Goal: Task Accomplishment & Management: Use online tool/utility

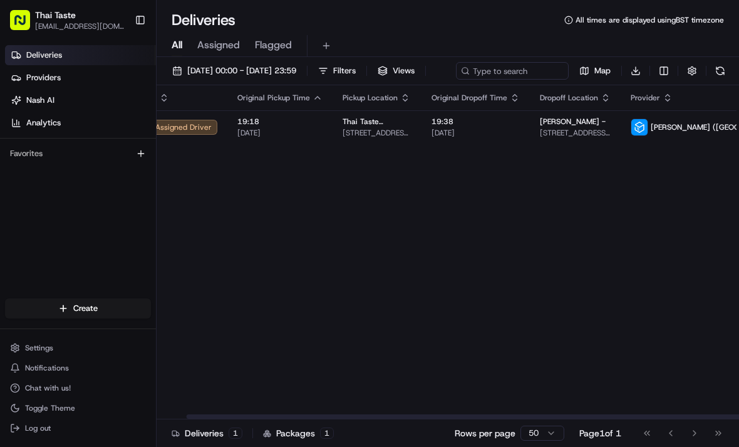
scroll to position [0, 31]
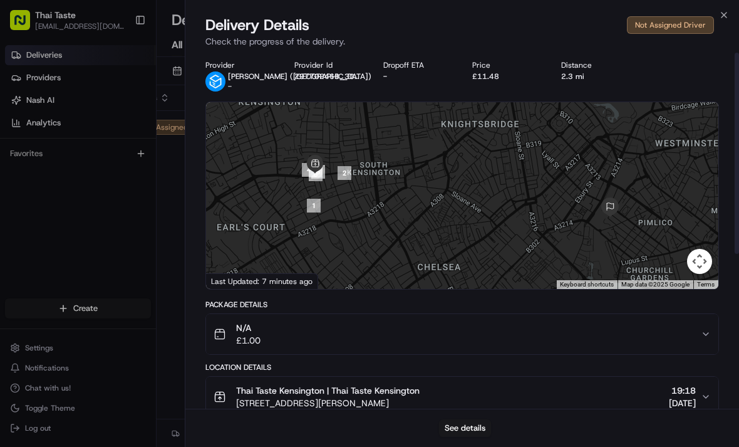
scroll to position [0, 0]
click at [98, 219] on div at bounding box center [369, 223] width 739 height 447
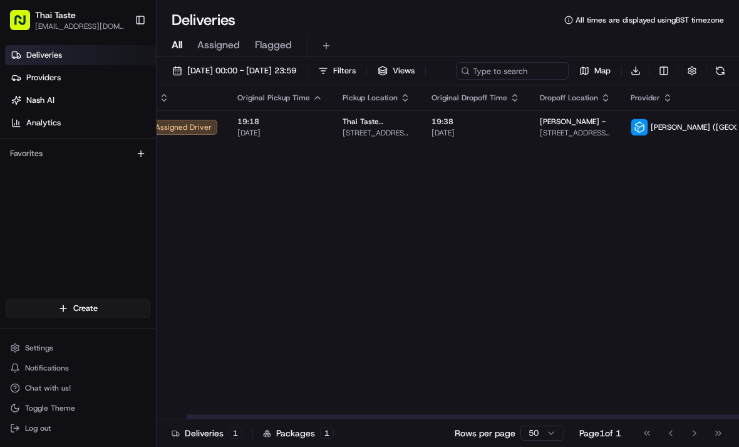
scroll to position [0, 31]
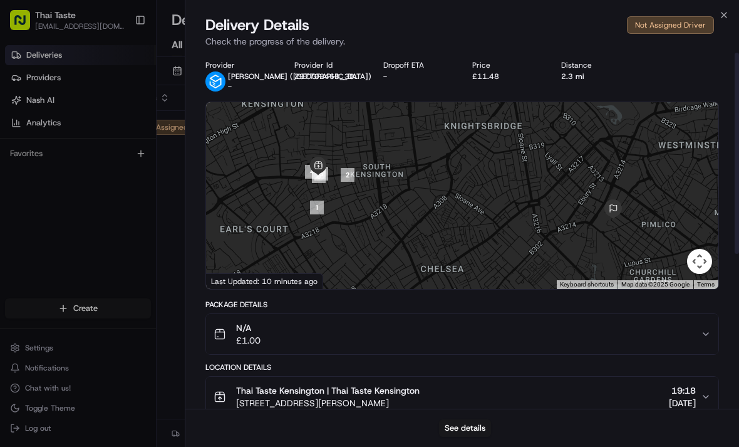
scroll to position [-6, 0]
click at [103, 236] on div at bounding box center [369, 223] width 739 height 447
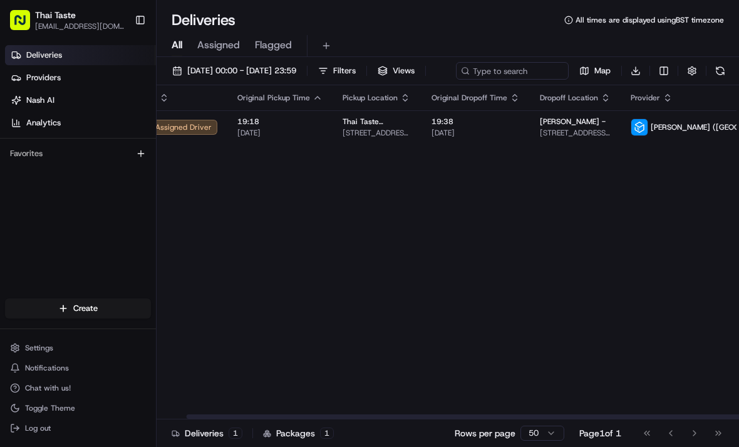
scroll to position [0, 31]
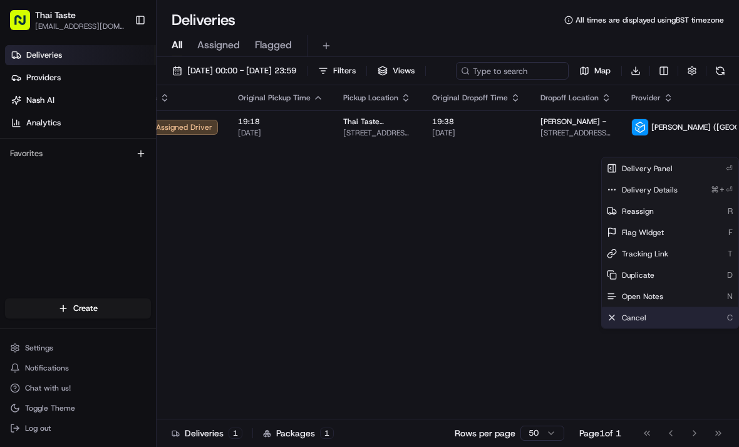
click at [643, 316] on span "Cancel" at bounding box center [634, 318] width 24 height 10
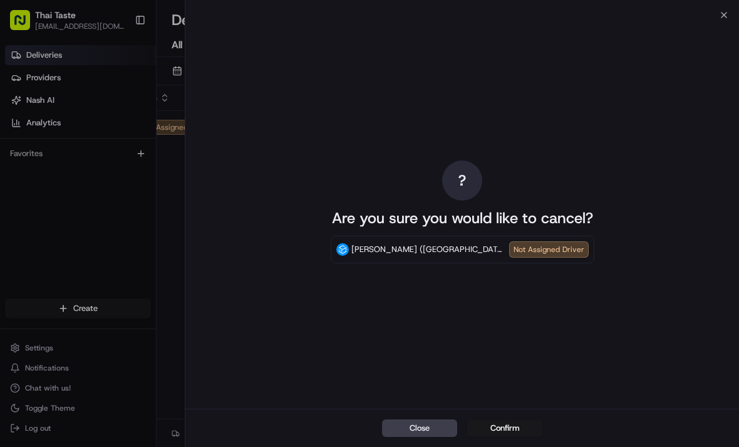
click at [518, 430] on button "Confirm" at bounding box center [504, 428] width 75 height 18
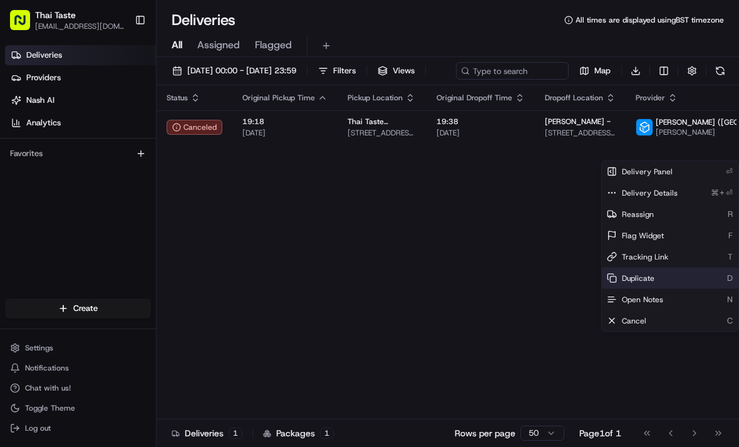
click at [640, 281] on span "Duplicate" at bounding box center [638, 278] width 33 height 10
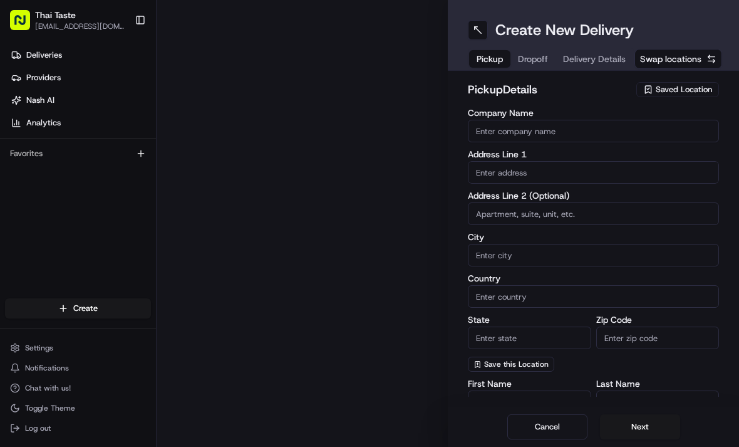
type input "Thai Taste Kensington | Thai Taste Kensington"
type input "[STREET_ADDRESS][PERSON_NAME]"
type input "[GEOGRAPHIC_DATA]"
type input "GB"
type input "[GEOGRAPHIC_DATA]"
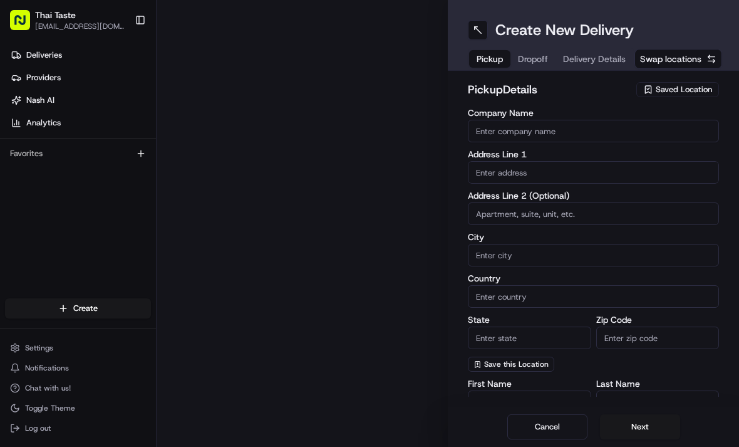
type input "SW7 4ET"
type input "[PHONE_NUMBER]"
type textarea "Pickup order for [PERSON_NAME]"
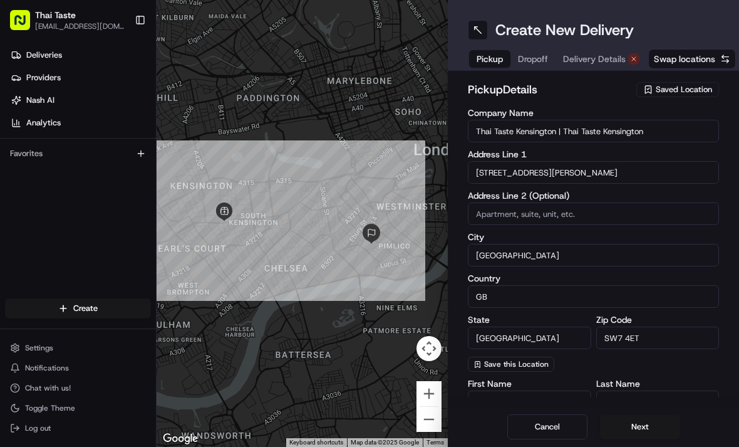
scroll to position [40, 0]
click at [646, 423] on button "Next" at bounding box center [640, 426] width 80 height 25
click at [661, 424] on button "Next" at bounding box center [640, 426] width 80 height 25
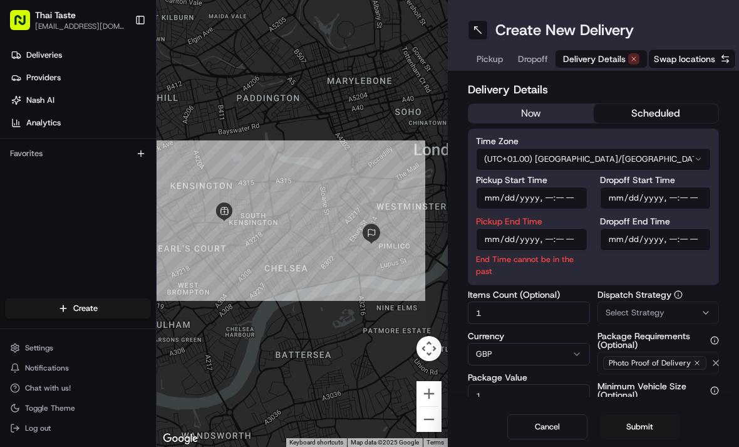
click at [542, 187] on input "Pickup Start Time" at bounding box center [531, 198] width 111 height 23
type input "[DATE]T19:38"
click at [662, 187] on input "Dropoff Start Time" at bounding box center [655, 198] width 111 height 23
type input "[DATE]T19:38"
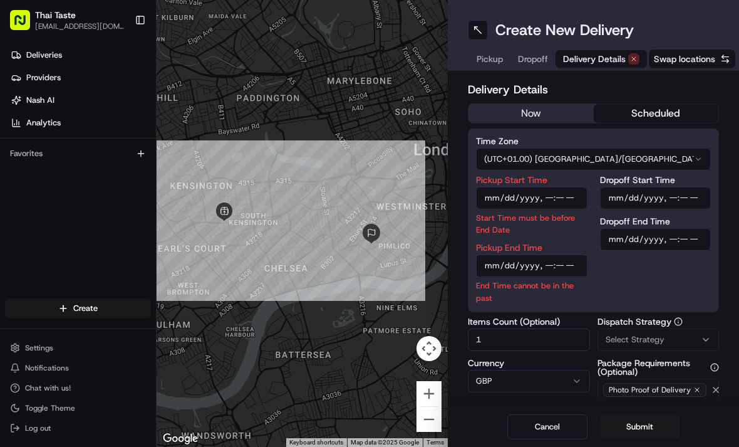
click at [574, 254] on input "Pickup End Time" at bounding box center [531, 265] width 111 height 23
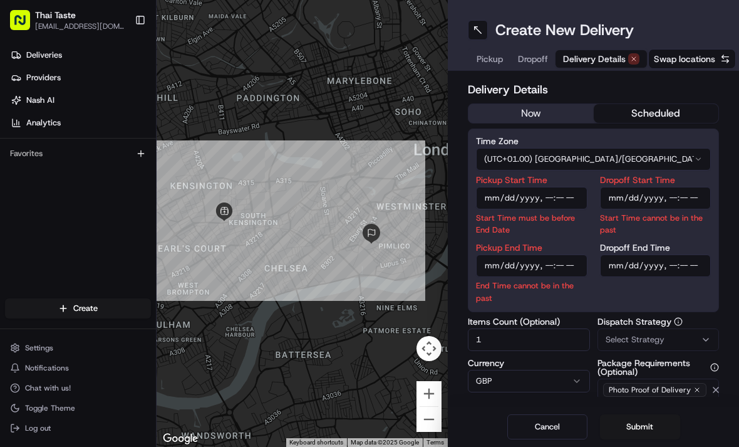
click at [541, 104] on button "now" at bounding box center [531, 113] width 125 height 19
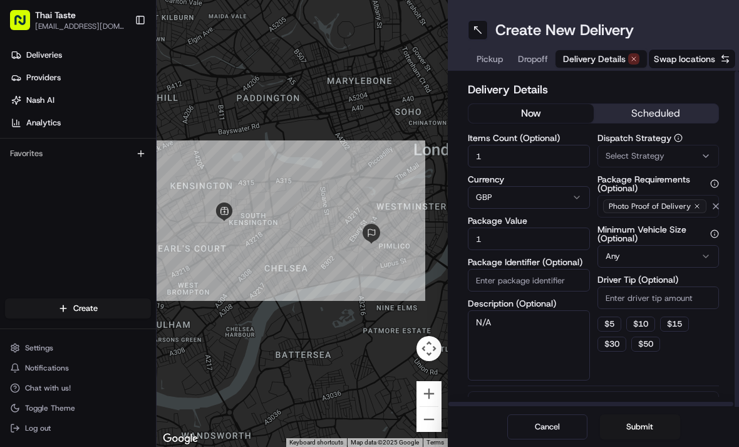
click at [553, 104] on button "now" at bounding box center [531, 113] width 125 height 19
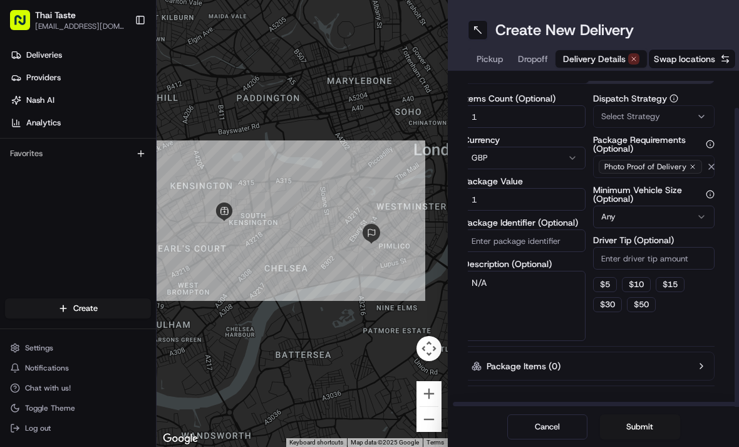
scroll to position [39, 4]
click at [650, 432] on button "Submit" at bounding box center [640, 426] width 80 height 25
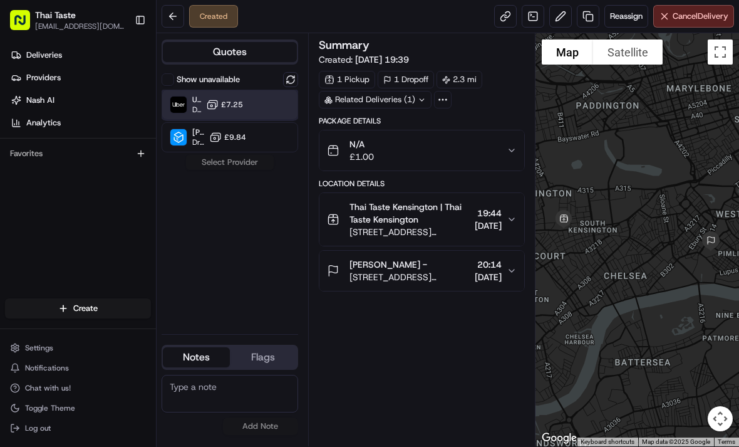
click at [252, 103] on div "Uber UK Dropoff ETA 33 minutes £7.25" at bounding box center [230, 105] width 137 height 30
click at [253, 105] on div "Uber UK Dropoff ETA 33 minutes £7.25" at bounding box center [230, 105] width 137 height 30
click at [275, 105] on div at bounding box center [278, 104] width 15 height 15
click at [241, 163] on button "Assign Provider" at bounding box center [229, 162] width 89 height 15
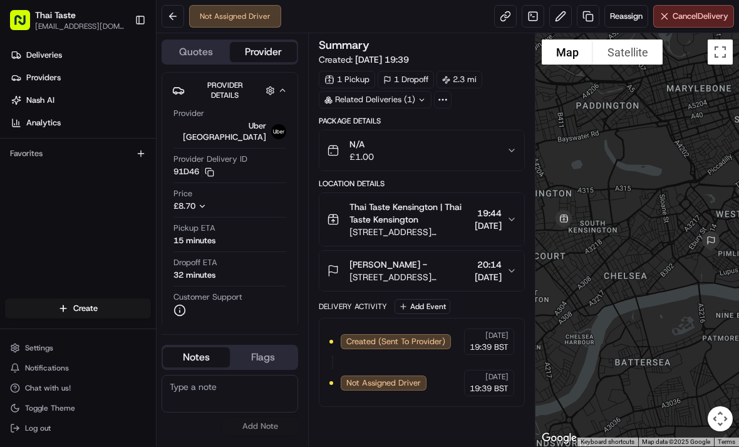
click at [170, 14] on button at bounding box center [173, 16] width 23 height 23
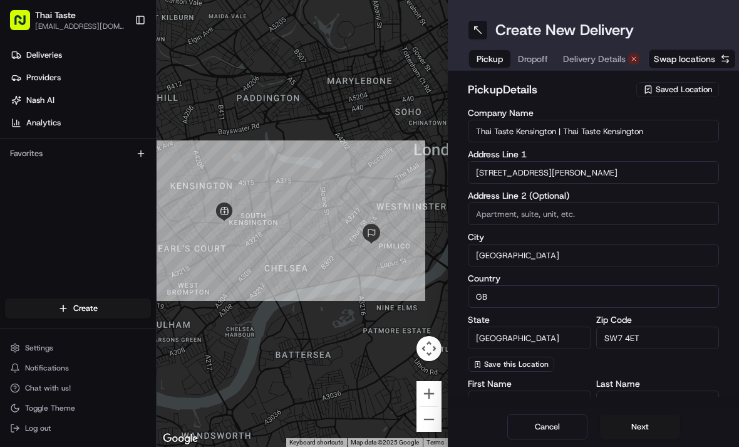
click at [51, 222] on div "Deliveries Providers [PERSON_NAME] Analytics Favorites" at bounding box center [78, 173] width 156 height 266
click at [59, 57] on span "Deliveries" at bounding box center [44, 54] width 36 height 11
